Goal: Connect with others: Participate in discussion

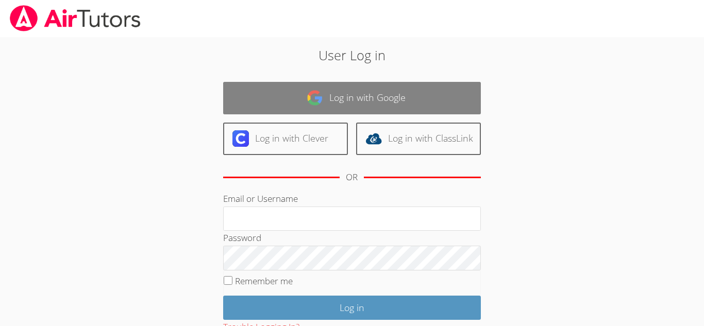
click at [431, 93] on link "Log in with Google" at bounding box center [352, 98] width 258 height 32
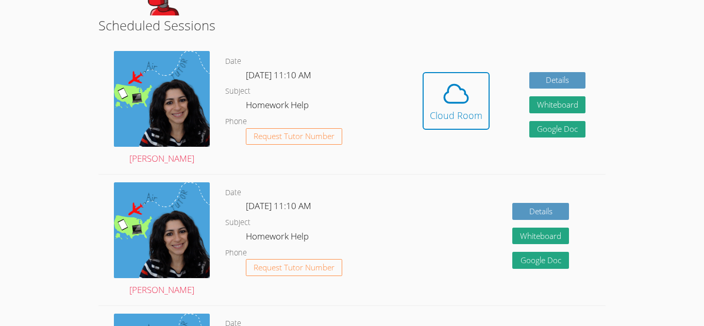
scroll to position [186, 0]
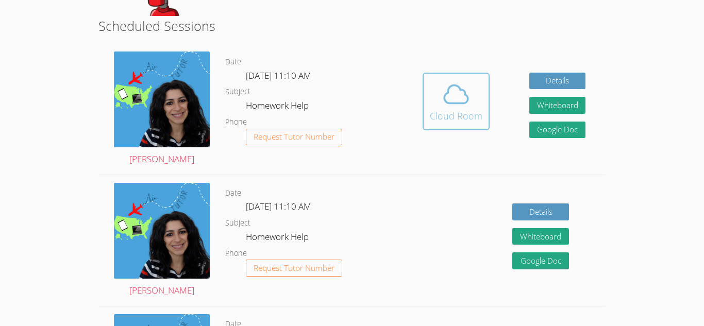
click at [455, 97] on icon at bounding box center [455, 94] width 29 height 29
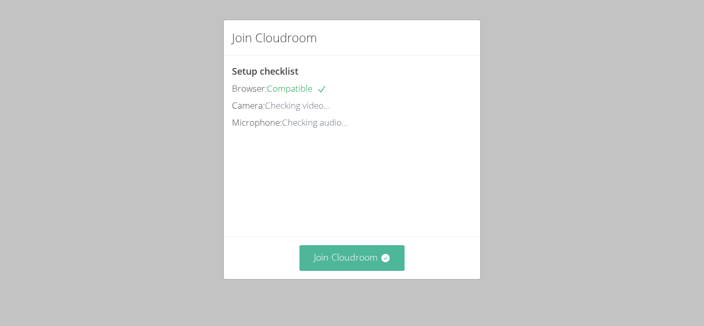
click at [371, 260] on button "Join Cloudroom" at bounding box center [352, 257] width 106 height 25
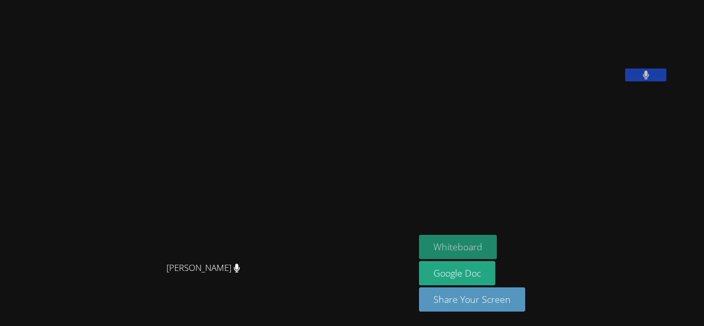
click at [476, 247] on button "Whiteboard" at bounding box center [458, 247] width 78 height 24
